Goal: Task Accomplishment & Management: Manage account settings

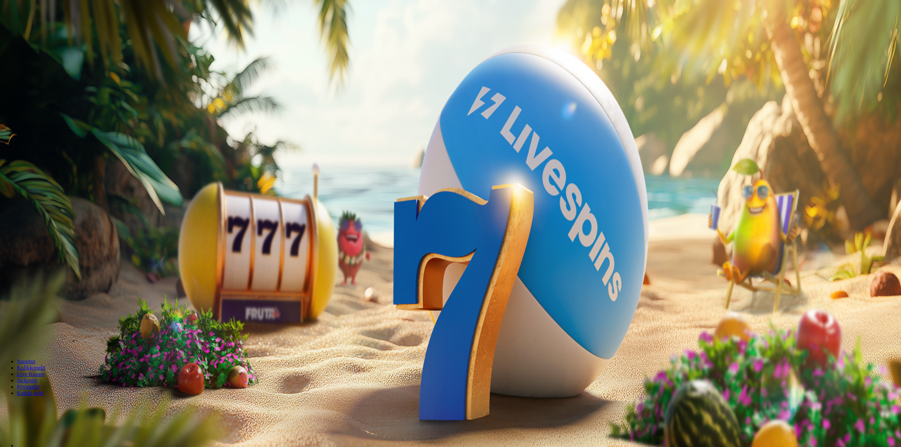
click at [252, 243] on div at bounding box center [450, 243] width 895 height 0
drag, startPoint x: 408, startPoint y: 127, endPoint x: 412, endPoint y: 128, distance: 3.9
click at [8, 234] on button "button" at bounding box center [6, 235] width 6 height 2
click at [6, 235] on span "minus icon" at bounding box center [6, 235] width 0 height 0
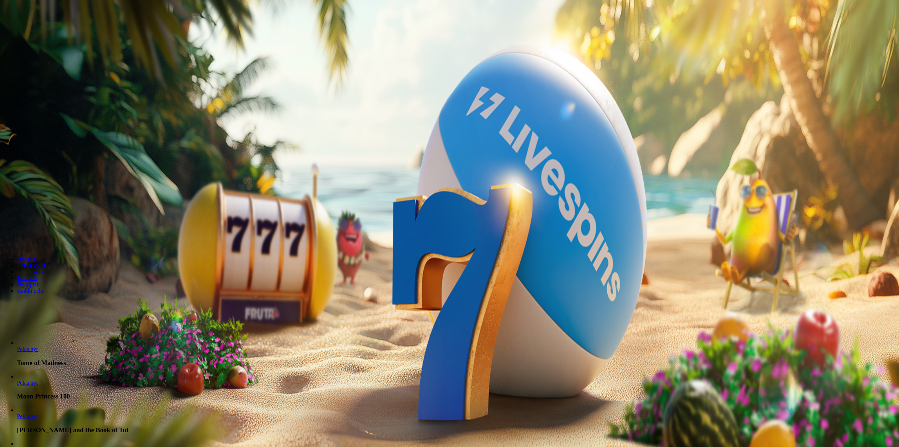
click at [6, 235] on span "minus icon" at bounding box center [6, 235] width 0 height 0
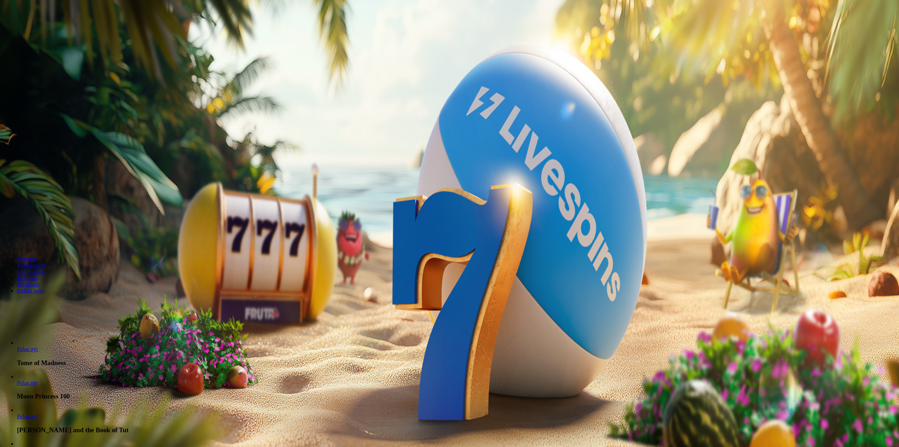
click at [6, 235] on span "minus icon" at bounding box center [6, 235] width 0 height 0
type input "**"
click at [37, 238] on span "Talleta ja pelaa" at bounding box center [21, 240] width 31 height 5
drag, startPoint x: 286, startPoint y: 79, endPoint x: 281, endPoint y: 73, distance: 8.2
click at [285, 189] on div at bounding box center [450, 189] width 895 height 0
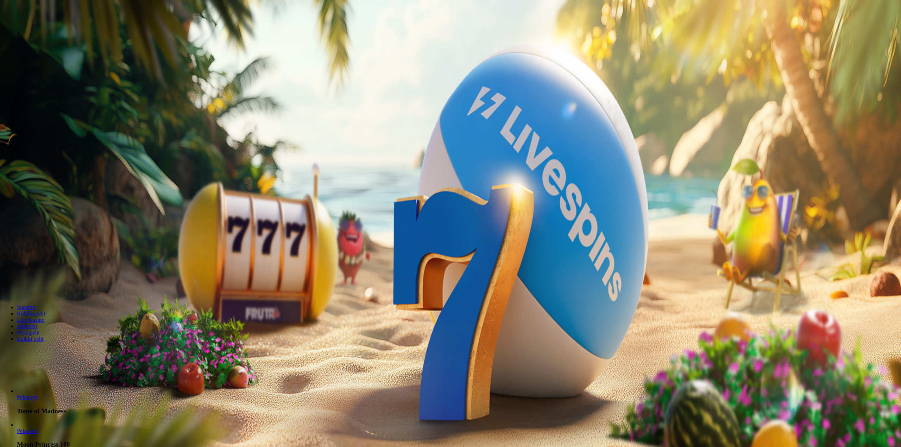
click at [327, 189] on div at bounding box center [450, 189] width 895 height 0
drag, startPoint x: 327, startPoint y: 82, endPoint x: 325, endPoint y: 87, distance: 5.7
click at [326, 189] on div at bounding box center [450, 189] width 895 height 0
drag, startPoint x: 325, startPoint y: 87, endPoint x: 317, endPoint y: 100, distance: 15.0
click at [317, 189] on div at bounding box center [450, 189] width 895 height 0
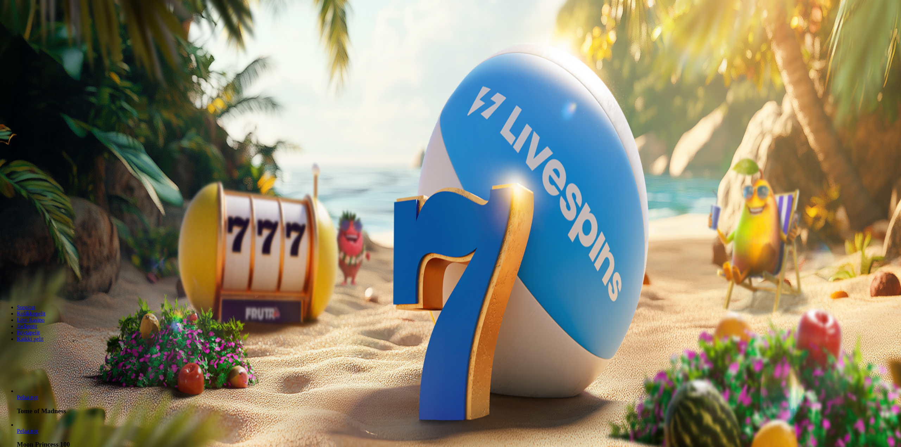
drag, startPoint x: 319, startPoint y: 126, endPoint x: 331, endPoint y: 158, distance: 33.5
click at [325, 189] on div at bounding box center [450, 189] width 895 height 0
drag, startPoint x: 345, startPoint y: 201, endPoint x: 547, endPoint y: 262, distance: 210.4
click at [458, 189] on div at bounding box center [450, 189] width 895 height 0
drag, startPoint x: 647, startPoint y: 342, endPoint x: 691, endPoint y: 342, distance: 44.3
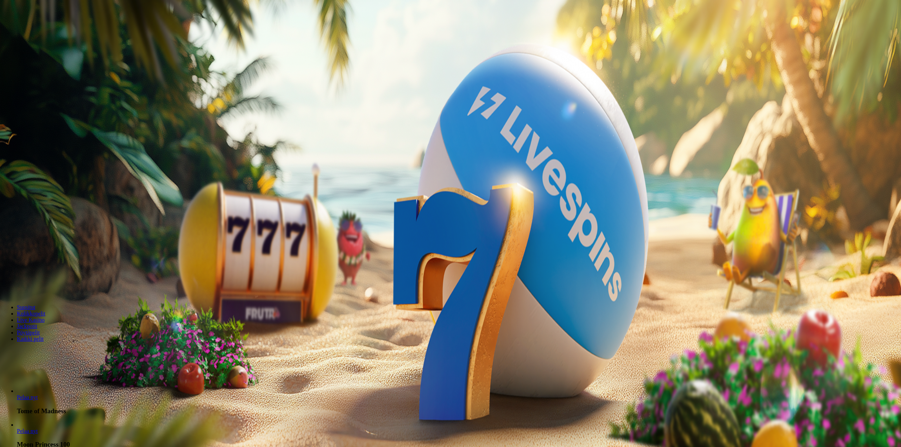
click at [659, 189] on div at bounding box center [450, 189] width 895 height 0
drag, startPoint x: 724, startPoint y: 263, endPoint x: 624, endPoint y: 230, distance: 105.7
click at [720, 189] on div at bounding box center [450, 189] width 895 height 0
click at [671, 273] on header "Suositut Kolikkopelit Live Kasino Jackpotit Pöytäpelit Kaikki pelit" at bounding box center [449, 275] width 893 height 63
click at [53, 300] on input "Search" at bounding box center [28, 303] width 50 height 7
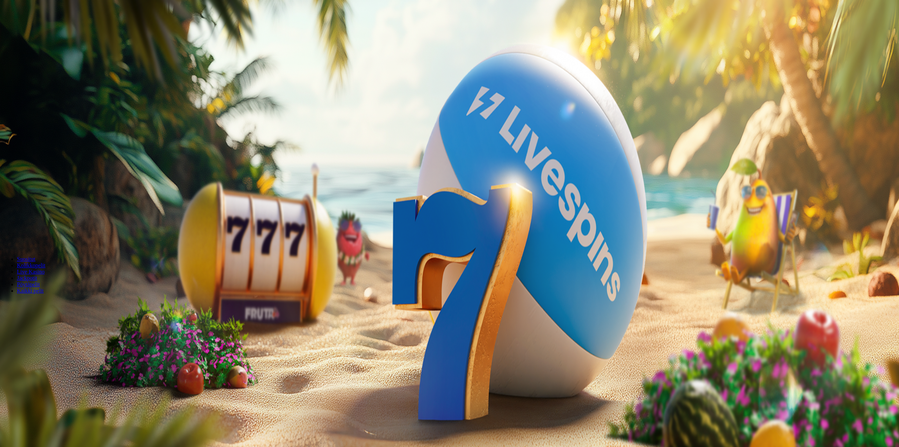
type input "******"
drag, startPoint x: 652, startPoint y: 279, endPoint x: 590, endPoint y: 282, distance: 61.7
click at [590, 300] on div "****** Hakutulokset Pelaa nyt Buckshot Wilds" at bounding box center [449, 328] width 893 height 56
type input "***"
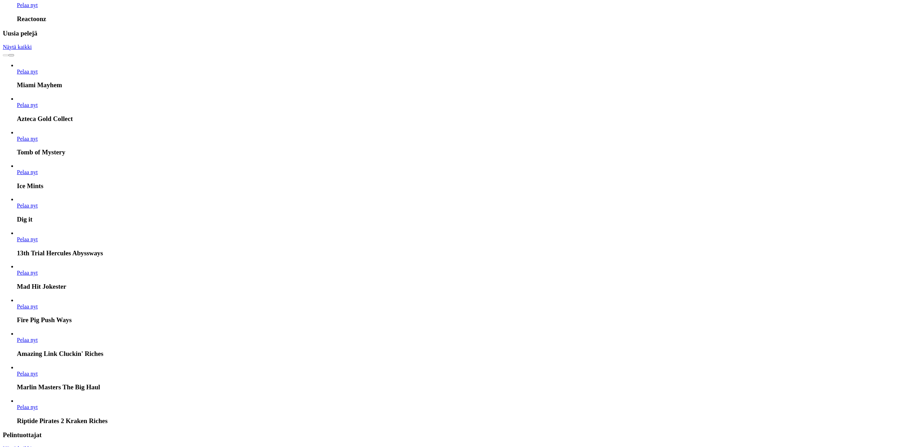
scroll to position [985, 0]
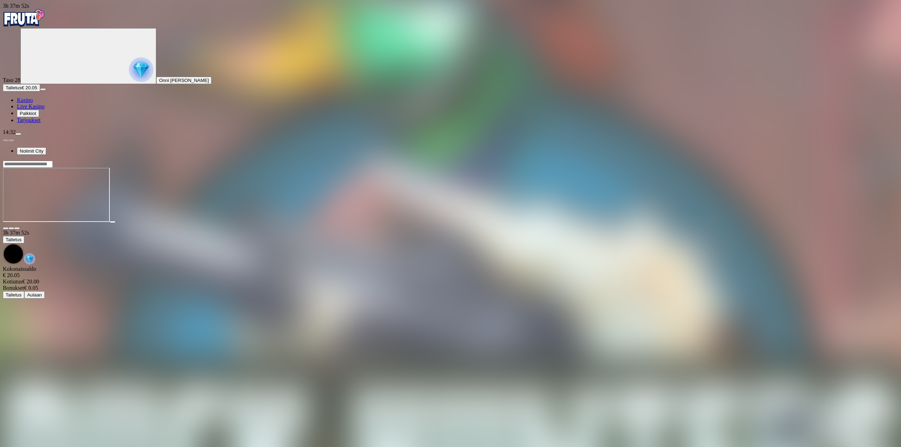
click at [17, 228] on span "fullscreen icon" at bounding box center [17, 228] width 0 height 0
click at [21, 90] on span "Talletus" at bounding box center [14, 87] width 16 height 5
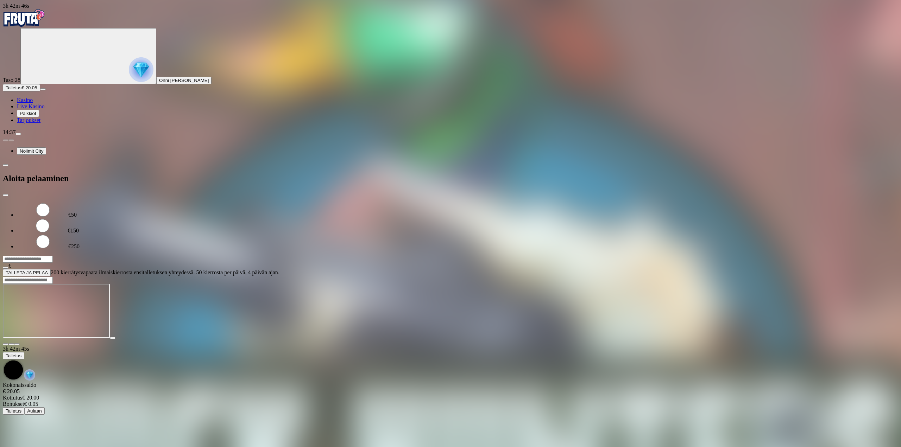
drag, startPoint x: 130, startPoint y: 63, endPoint x: 76, endPoint y: 58, distance: 53.8
click at [78, 202] on div "€50 €150 €250 *** € TALLETA JA PELAA 200 kierrätysvapaata ilmaiskierrosta ensit…" at bounding box center [450, 239] width 895 height 74
type input "**"
click at [51, 269] on button "TALLETA JA PELAA" at bounding box center [27, 272] width 48 height 7
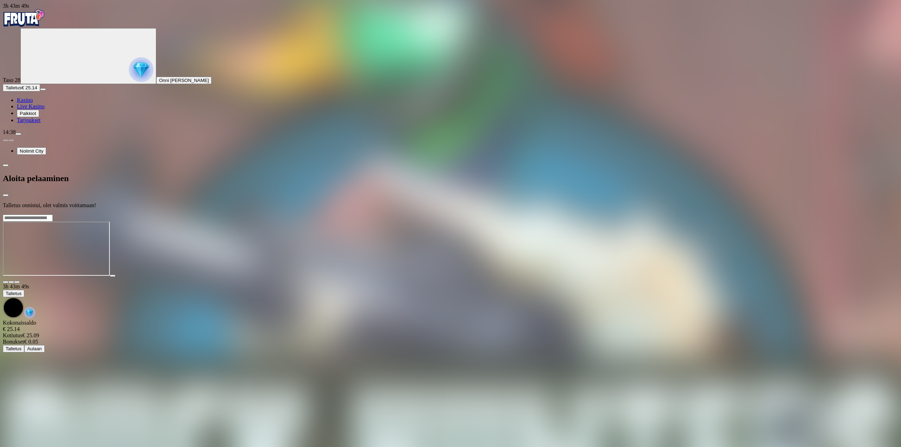
click at [664, 214] on div at bounding box center [450, 214] width 895 height 0
click at [852, 214] on div at bounding box center [450, 214] width 895 height 0
click at [855, 214] on div at bounding box center [450, 214] width 895 height 0
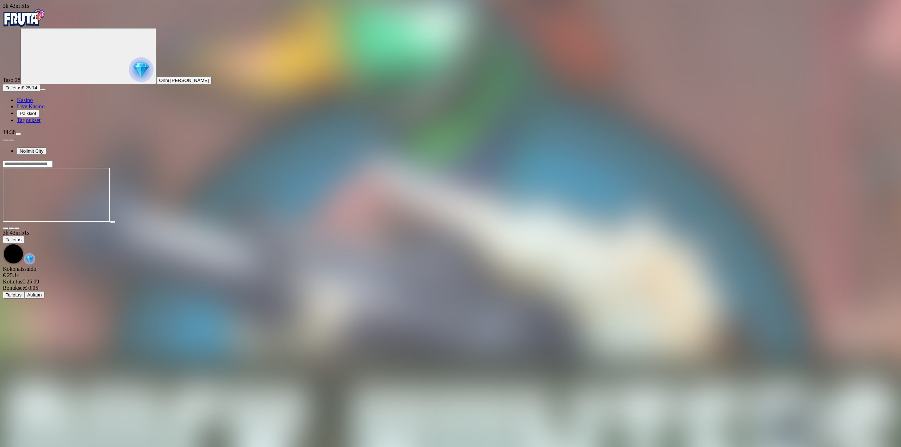
click at [842, 160] on div at bounding box center [450, 194] width 895 height 69
drag, startPoint x: 841, startPoint y: 66, endPoint x: 841, endPoint y: 108, distance: 41.9
click at [20, 227] on button "button" at bounding box center [17, 228] width 6 height 2
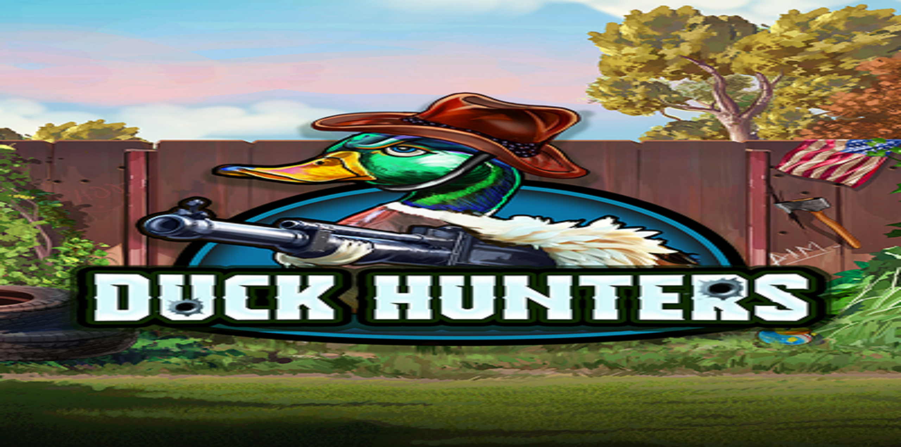
click at [17, 222] on span "fullscreen icon" at bounding box center [17, 222] width 0 height 0
click at [21, 111] on button "menu" at bounding box center [18, 110] width 6 height 2
click at [23, 220] on span "Kotiutus" at bounding box center [14, 222] width 17 height 5
click at [53, 189] on input "number" at bounding box center [28, 192] width 50 height 7
type input "**"
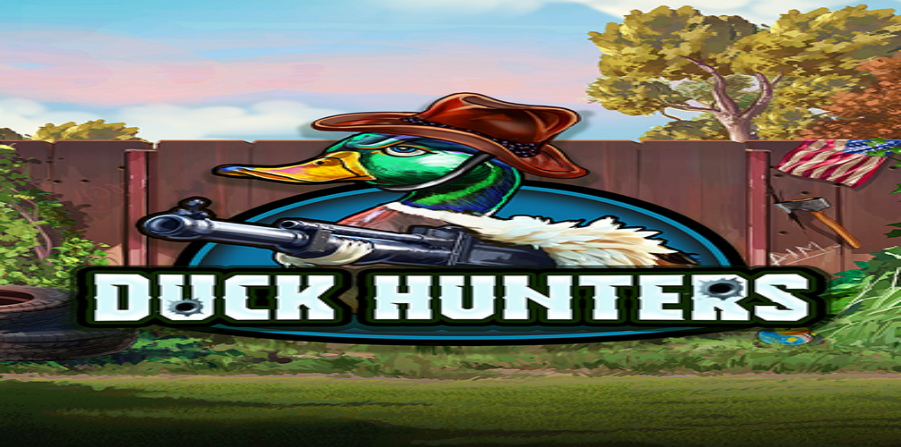
click at [29, 203] on span "Ulosmaksu" at bounding box center [17, 205] width 23 height 5
drag, startPoint x: 236, startPoint y: 12, endPoint x: 272, endPoint y: 23, distance: 38.1
click at [6, 171] on span "close icon" at bounding box center [6, 171] width 0 height 0
click at [20, 203] on button "button" at bounding box center [17, 204] width 6 height 2
click at [18, 110] on span "menu icon" at bounding box center [18, 110] width 0 height 0
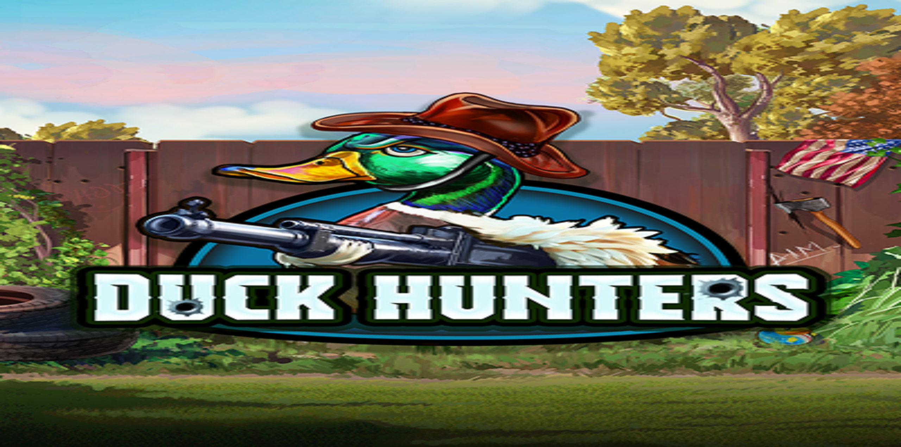
click at [23, 220] on span "Kotiutus" at bounding box center [14, 222] width 17 height 5
click at [53, 173] on input "number" at bounding box center [28, 176] width 50 height 7
type input "**"
click at [149, 173] on form "** € Ulosmaksu" at bounding box center [450, 183] width 895 height 21
click at [29, 187] on span "Ulosmaksu" at bounding box center [17, 189] width 23 height 5
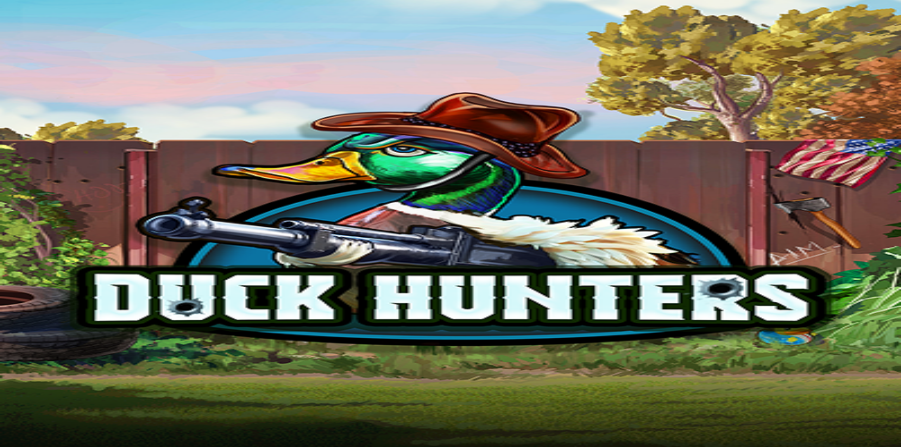
click at [409, 200] on div at bounding box center [450, 200] width 895 height 0
click at [17, 204] on span "fullscreen icon" at bounding box center [17, 204] width 0 height 0
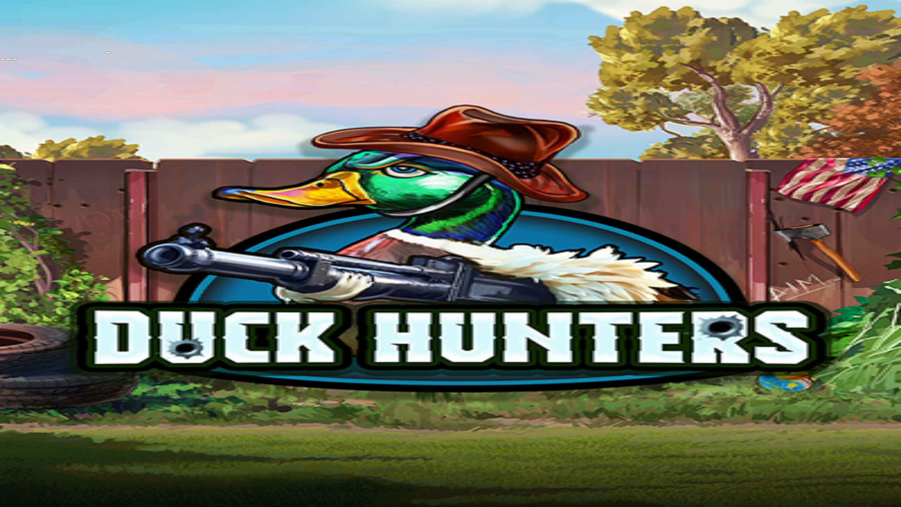
click at [14, 59] on span "fullscreen-exit icon" at bounding box center [14, 59] width 0 height 0
